Goal: Information Seeking & Learning: Understand process/instructions

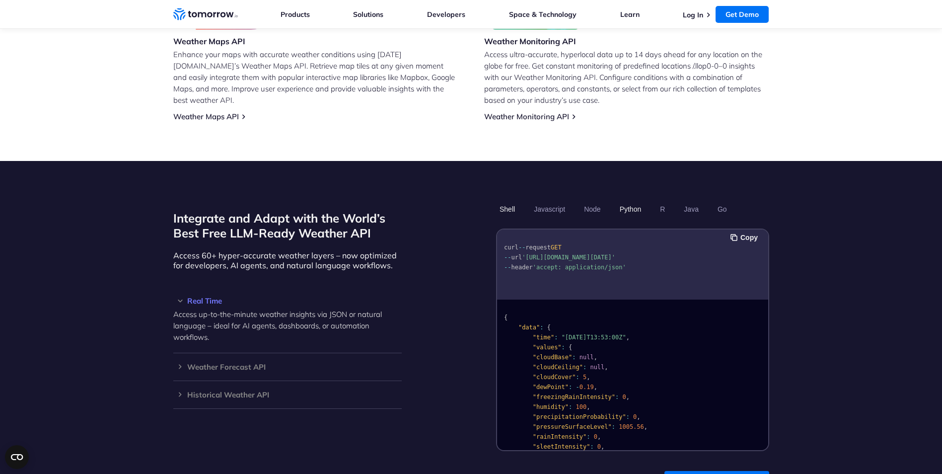
scroll to position [696, 0]
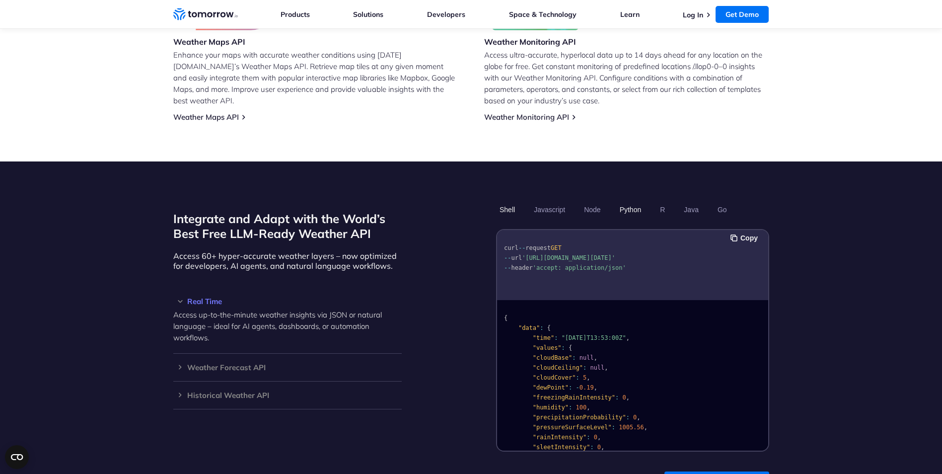
click at [633, 201] on button "Python" at bounding box center [630, 209] width 29 height 17
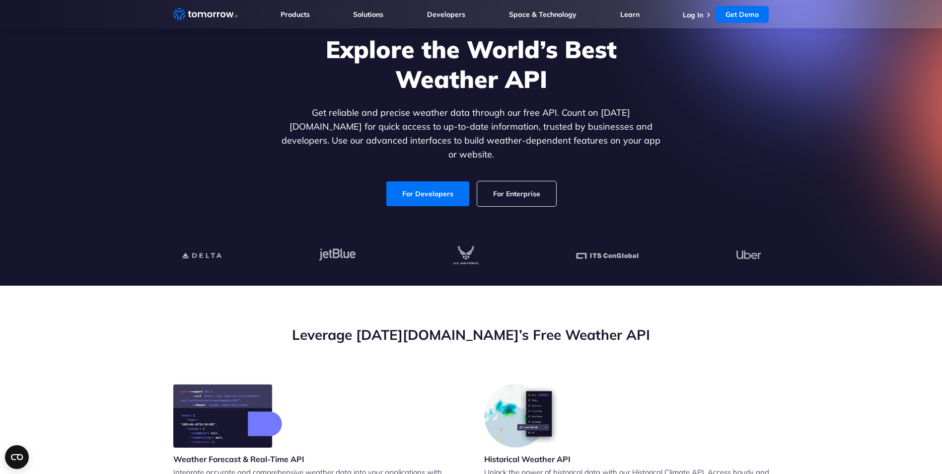
scroll to position [0, 0]
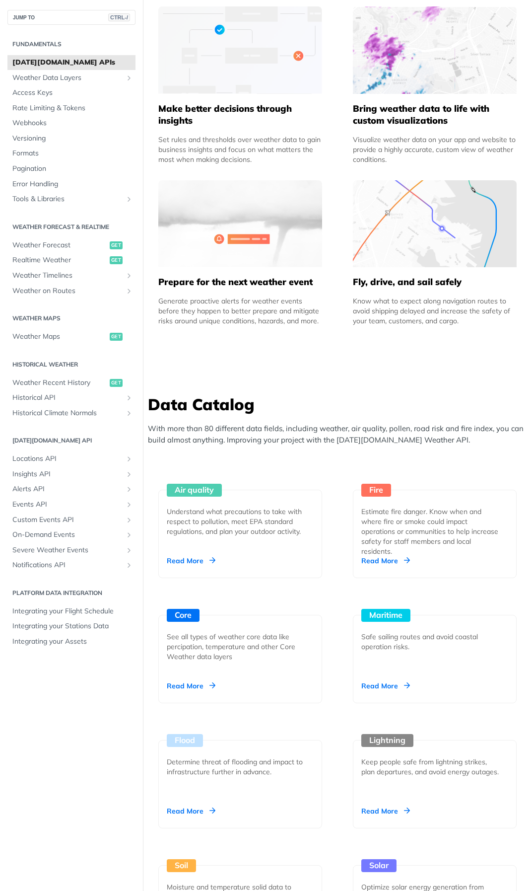
scroll to position [618, 0]
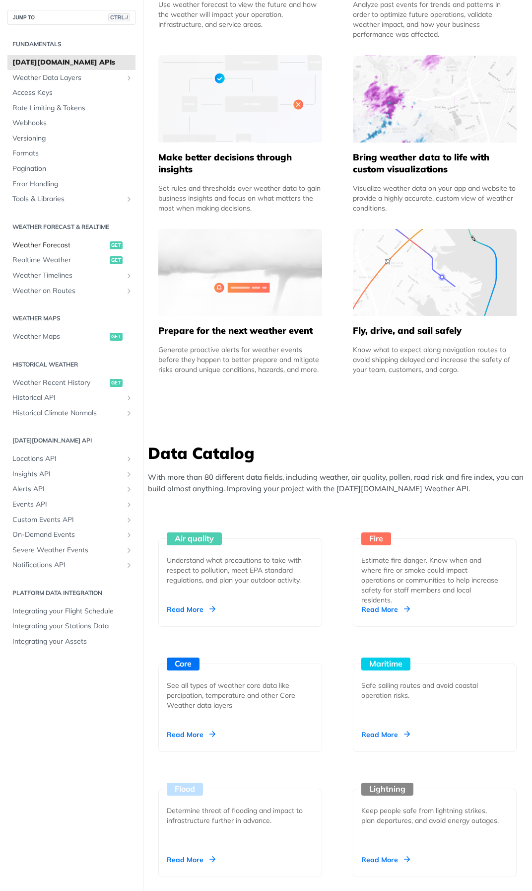
click at [63, 248] on span "Weather Forecast" at bounding box center [59, 245] width 95 height 10
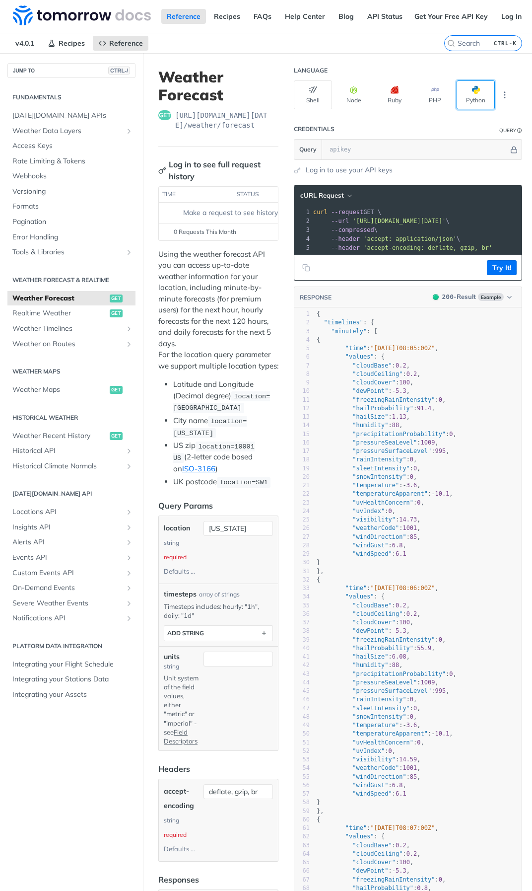
click at [459, 97] on button "Python" at bounding box center [476, 94] width 38 height 29
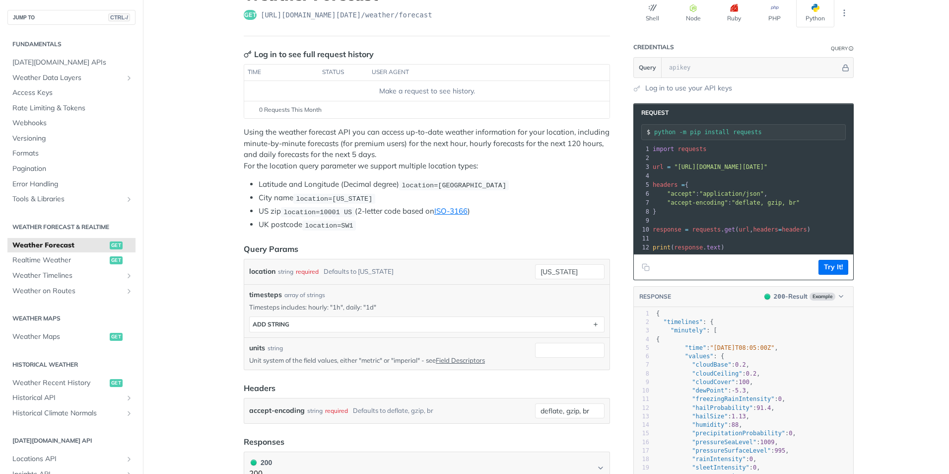
scroll to position [99, 0]
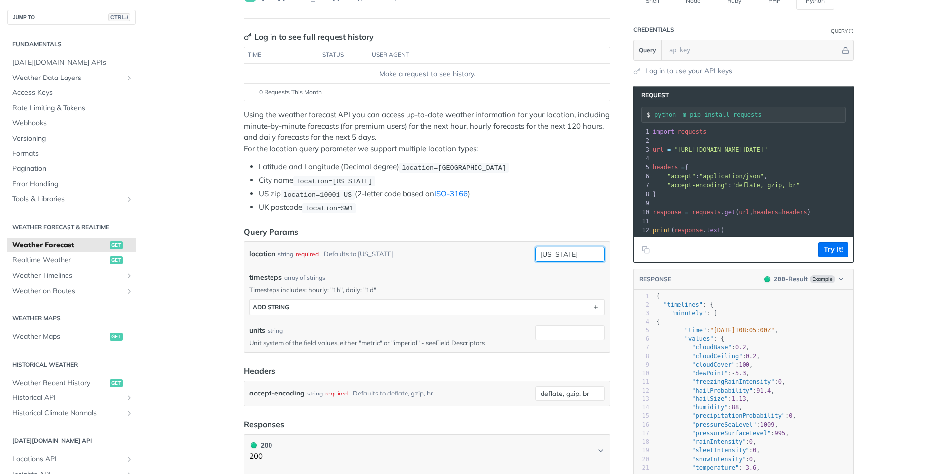
click at [559, 252] on input "[US_STATE]" at bounding box center [570, 254] width 70 height 15
click at [423, 275] on div "timesteps array of strings" at bounding box center [426, 277] width 355 height 10
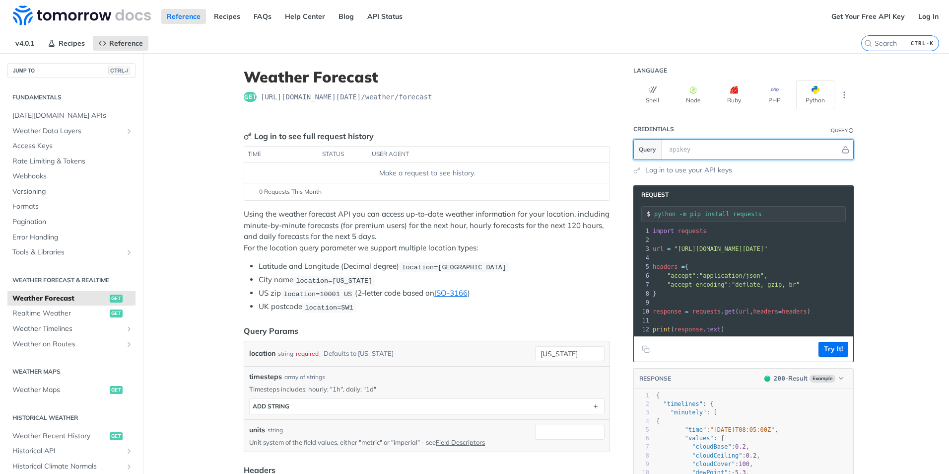
click at [699, 156] on input "text" at bounding box center [752, 149] width 176 height 20
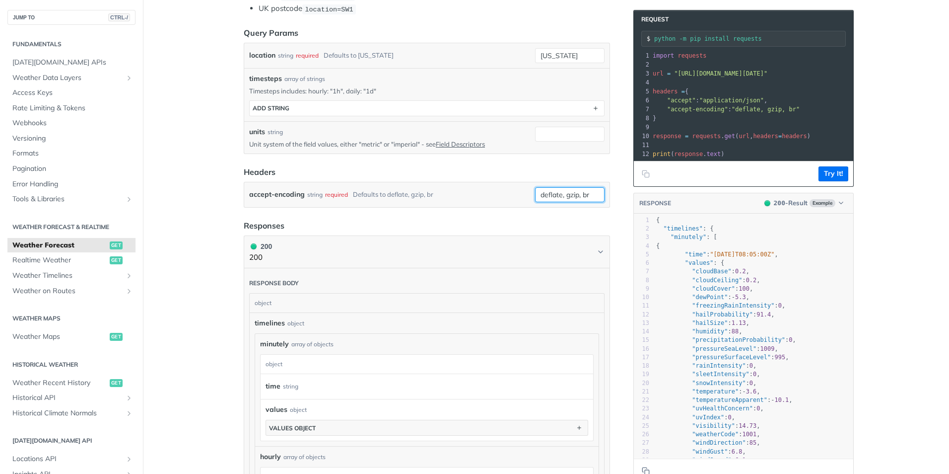
click at [556, 197] on input "deflate, gzip, br" at bounding box center [570, 194] width 70 height 15
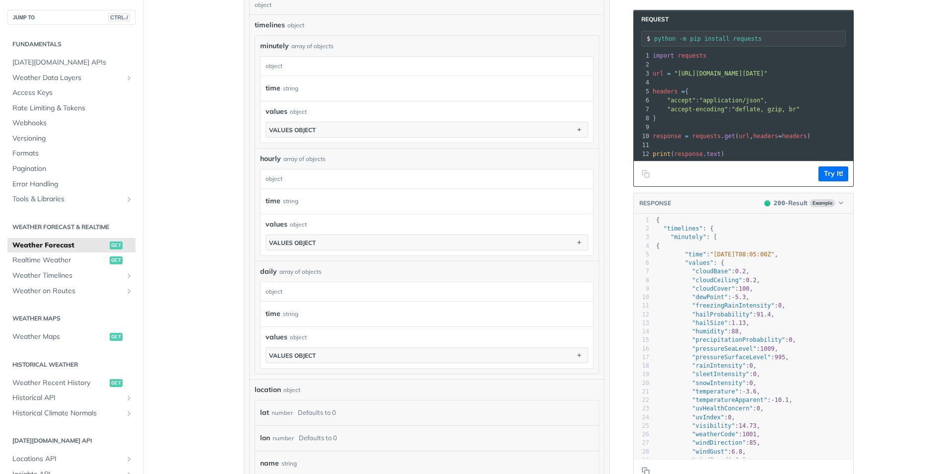
click at [350, 182] on div "object" at bounding box center [426, 178] width 330 height 19
click at [346, 201] on div "time string" at bounding box center [423, 201] width 314 height 15
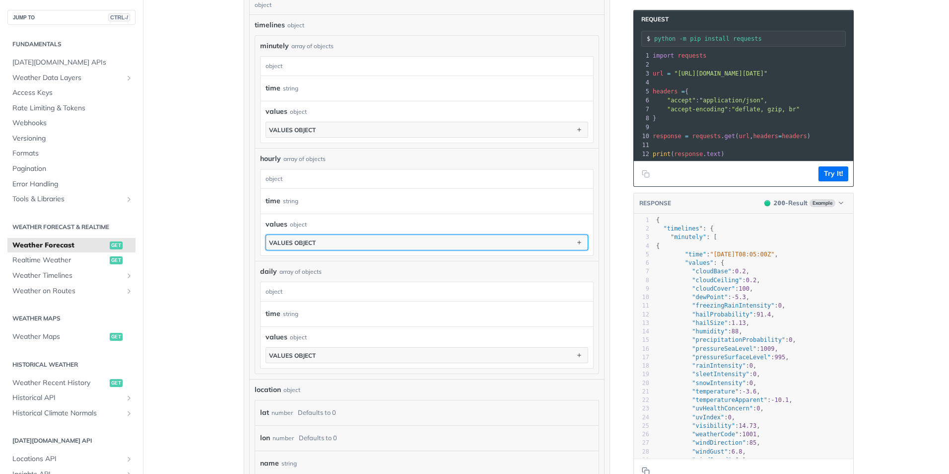
click at [320, 235] on button "values object" at bounding box center [427, 242] width 322 height 15
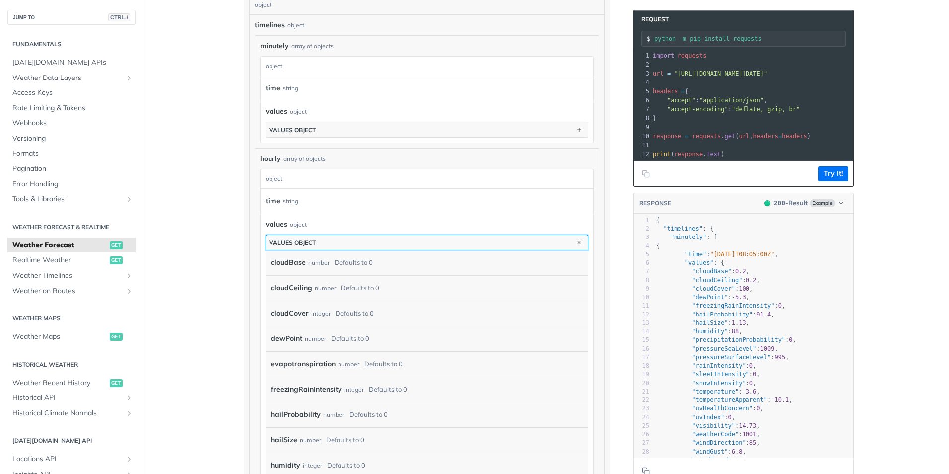
click at [321, 235] on button "values object" at bounding box center [427, 242] width 322 height 15
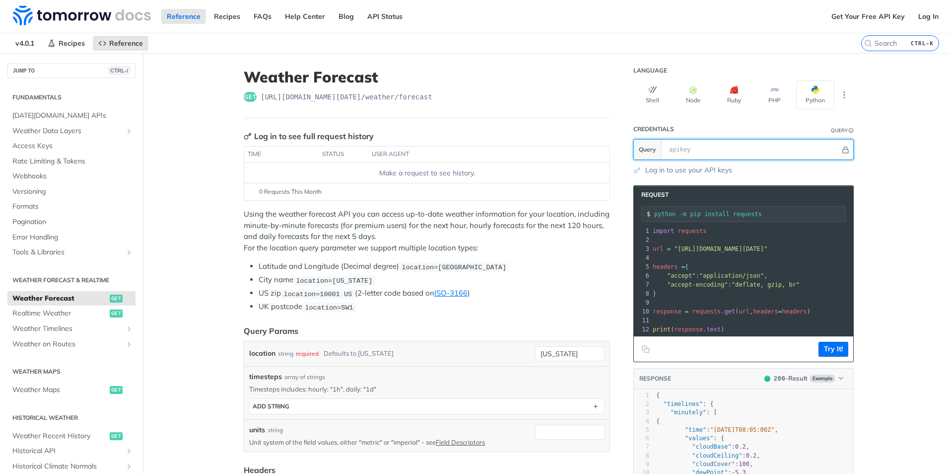
drag, startPoint x: 819, startPoint y: 151, endPoint x: 825, endPoint y: 150, distance: 5.6
click at [823, 150] on input "text" at bounding box center [752, 149] width 176 height 20
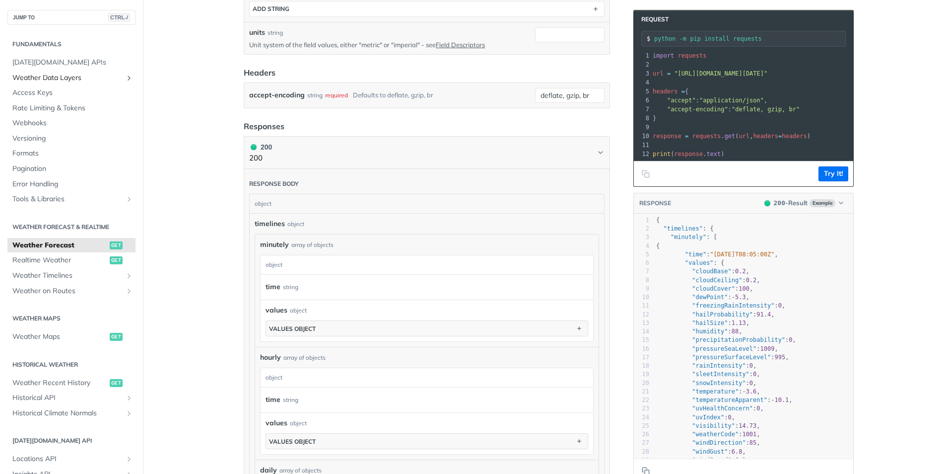
click at [101, 80] on span "Weather Data Layers" at bounding box center [67, 78] width 110 height 10
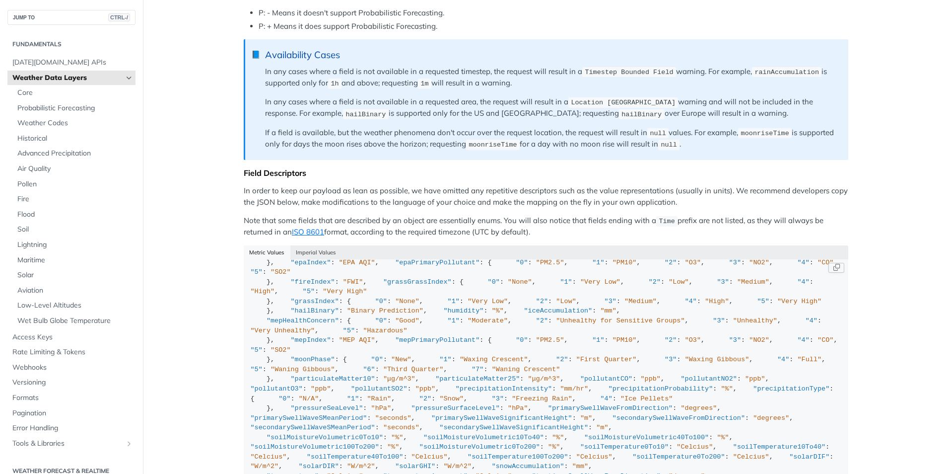
scroll to position [50, 0]
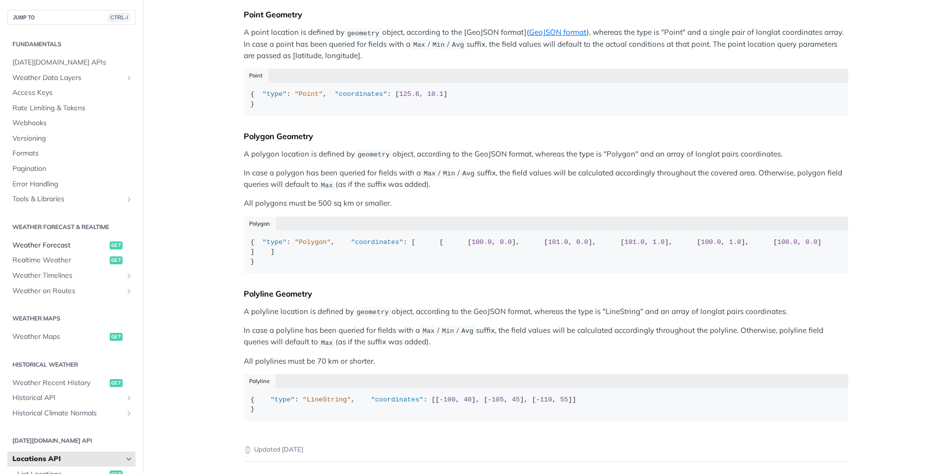
click at [50, 250] on span "Weather Forecast" at bounding box center [59, 245] width 95 height 10
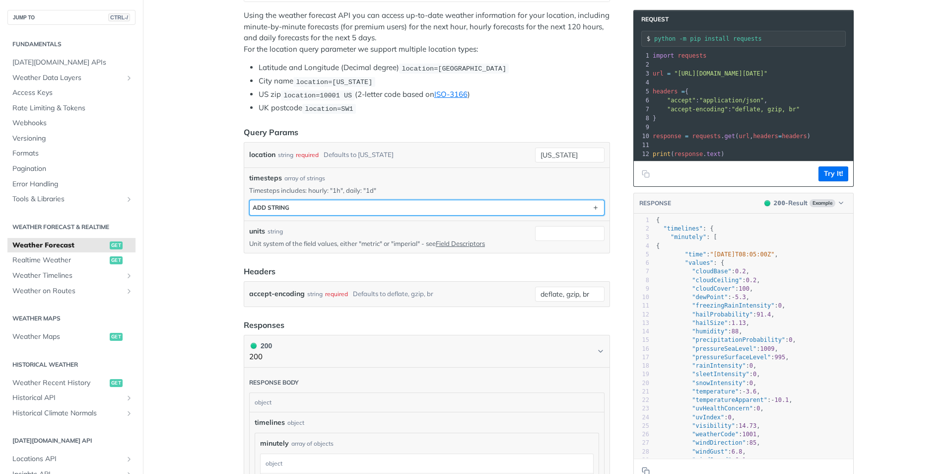
click at [314, 211] on button "ADD string" at bounding box center [427, 207] width 354 height 15
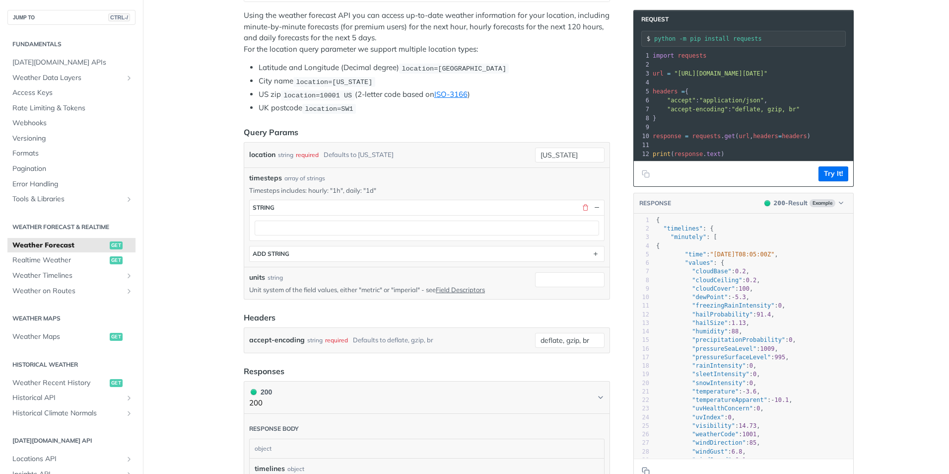
click at [420, 238] on div at bounding box center [427, 227] width 354 height 25
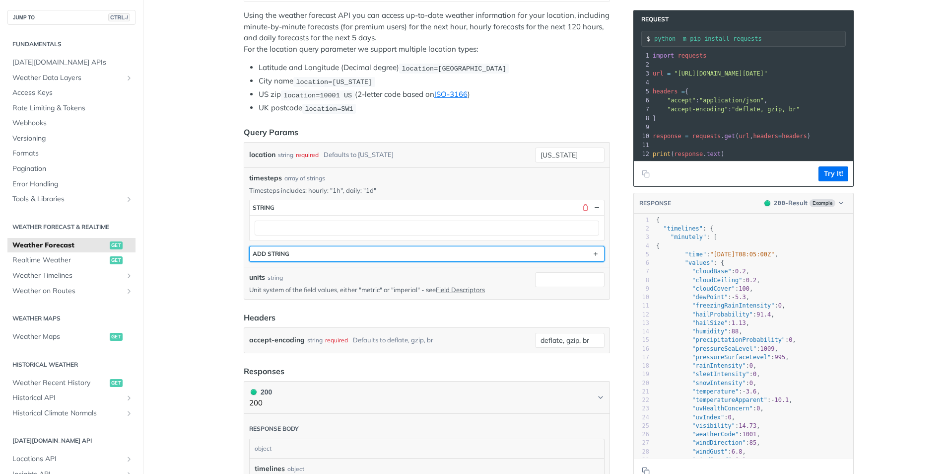
click at [386, 256] on button "ADD string" at bounding box center [427, 253] width 354 height 15
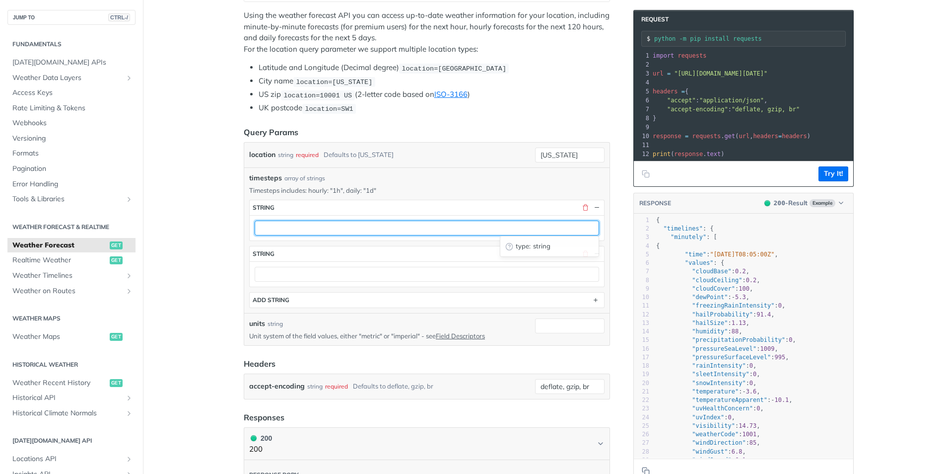
click at [578, 231] on input "text" at bounding box center [427, 227] width 345 height 15
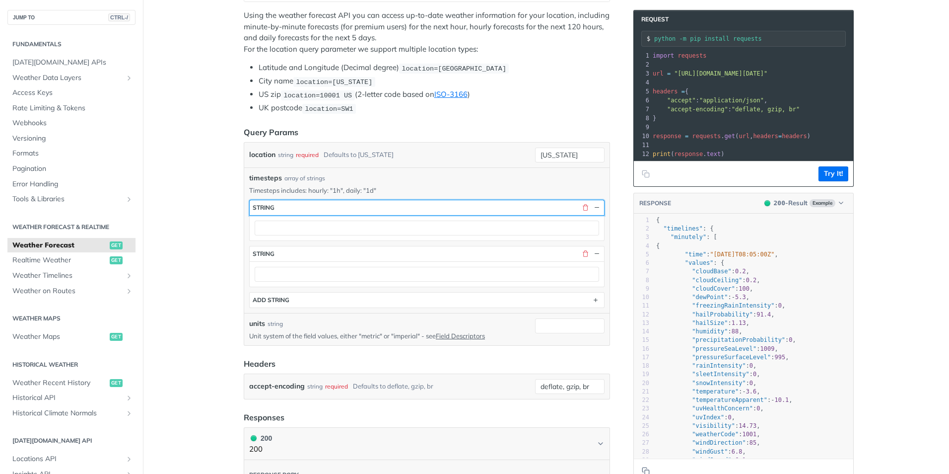
drag, startPoint x: 569, startPoint y: 212, endPoint x: 587, endPoint y: 206, distance: 19.3
click at [569, 212] on button "string" at bounding box center [427, 207] width 354 height 15
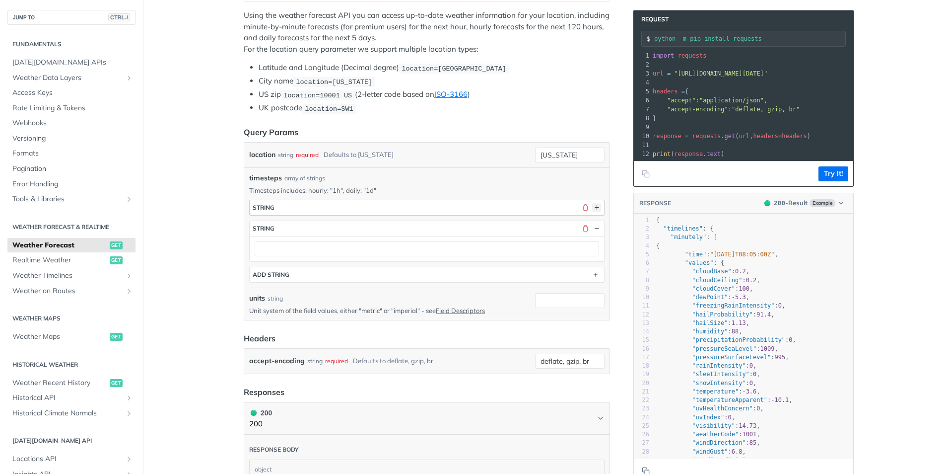
click at [593, 208] on button "button" at bounding box center [596, 207] width 9 height 9
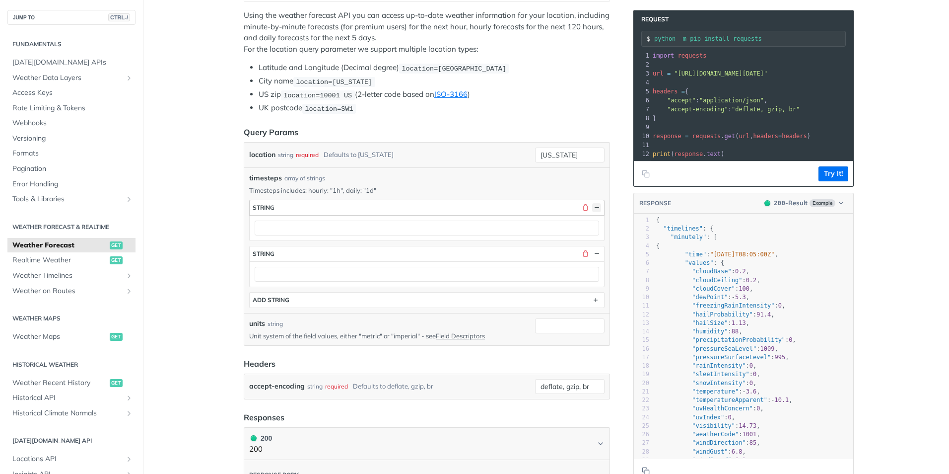
click at [593, 208] on button "button" at bounding box center [596, 207] width 9 height 9
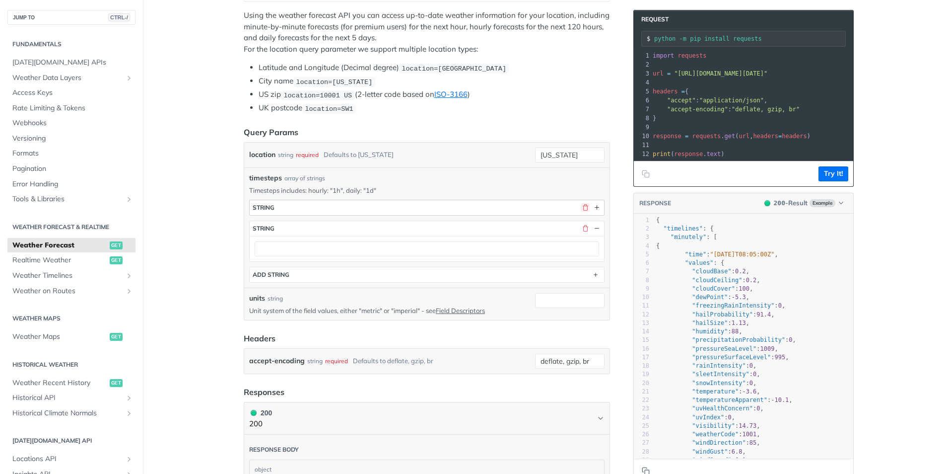
click at [583, 209] on button "button" at bounding box center [585, 207] width 9 height 9
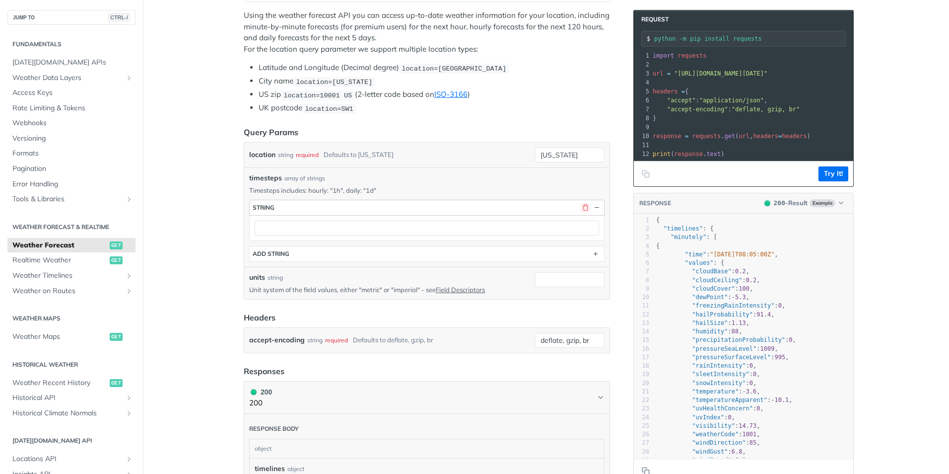
click at [582, 209] on button "button" at bounding box center [585, 207] width 9 height 9
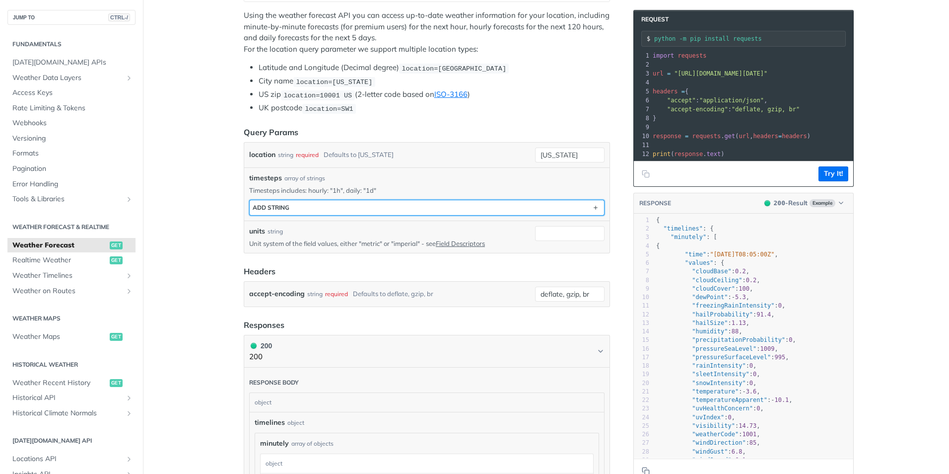
click at [563, 206] on button "ADD string" at bounding box center [427, 207] width 354 height 15
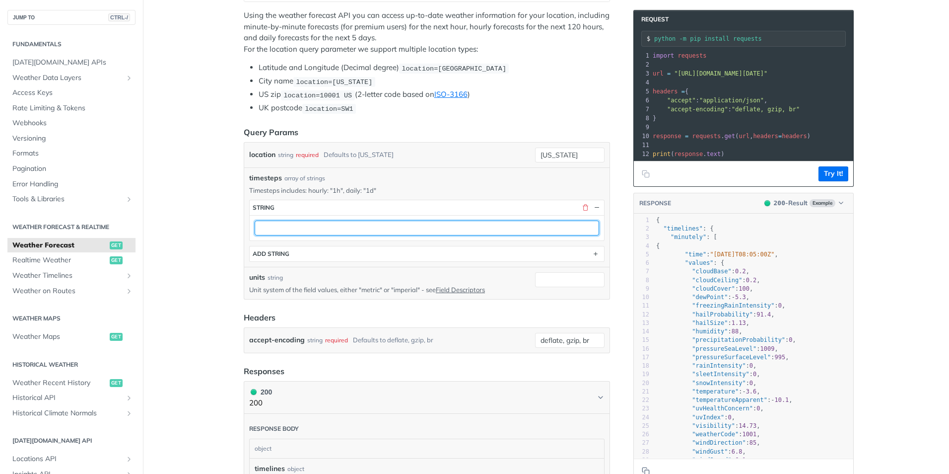
click at [425, 227] on input "text" at bounding box center [427, 227] width 345 height 15
type input "1h"
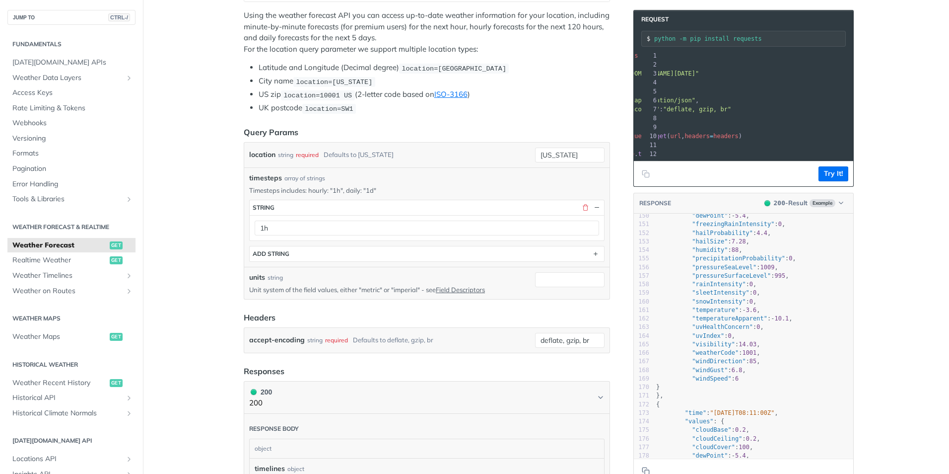
scroll to position [1291, 0]
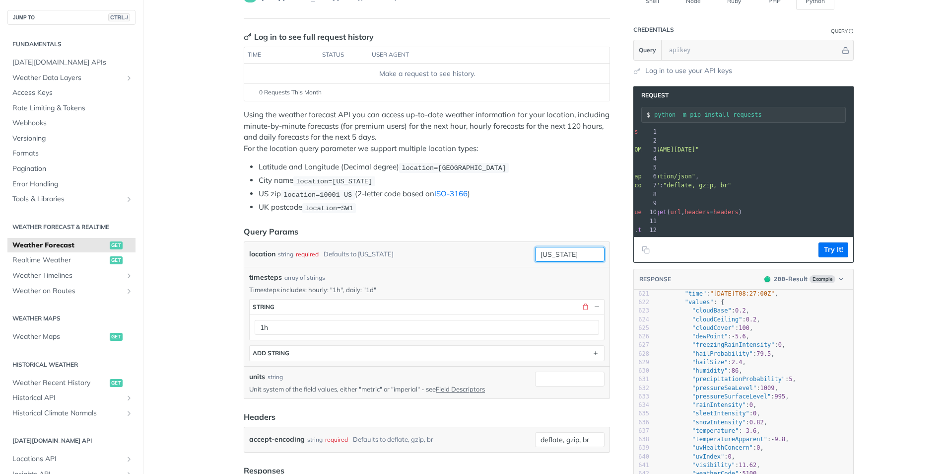
click at [585, 252] on input "[US_STATE]" at bounding box center [570, 254] width 70 height 15
click at [538, 312] on div "Use default value" at bounding box center [555, 307] width 98 height 15
click at [578, 252] on input "[US_STATE]" at bounding box center [570, 254] width 70 height 15
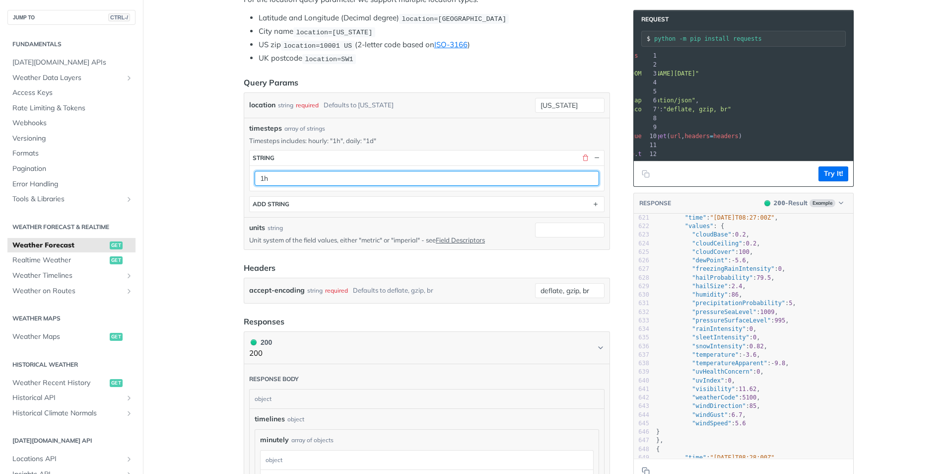
click at [441, 184] on input "1h" at bounding box center [427, 178] width 345 height 15
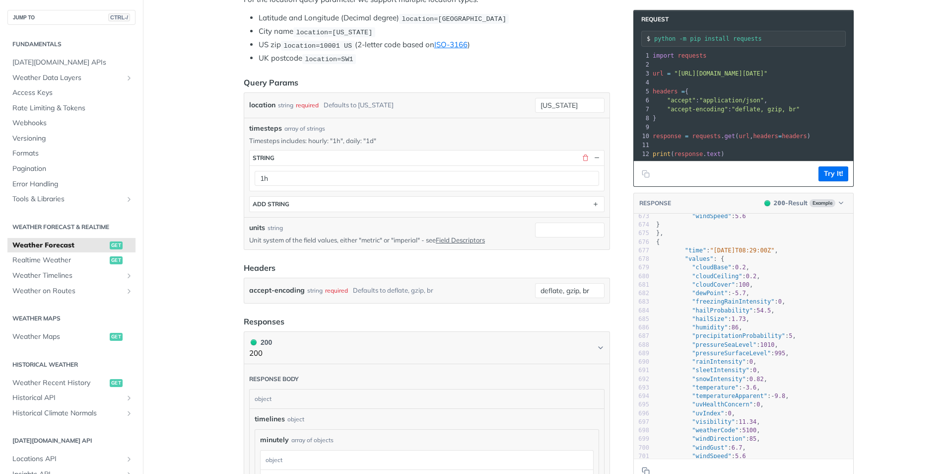
scroll to position [5792, 0]
